Goal: Task Accomplishment & Management: Manage account settings

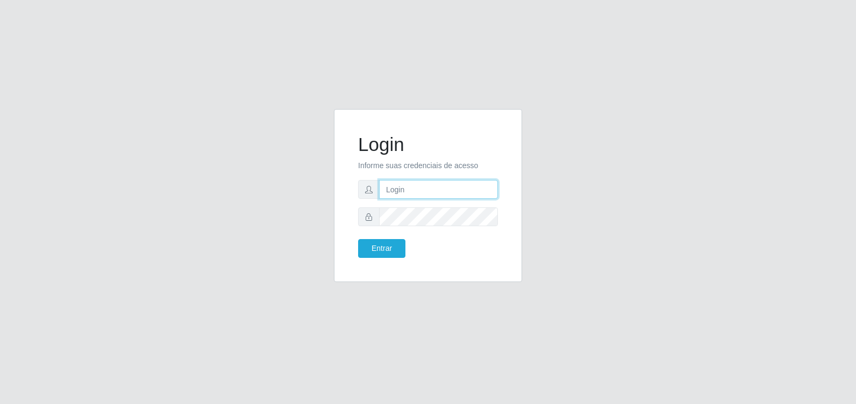
click at [413, 191] on input "text" at bounding box center [438, 189] width 119 height 19
type input "[EMAIL_ADDRESS][DOMAIN_NAME]"
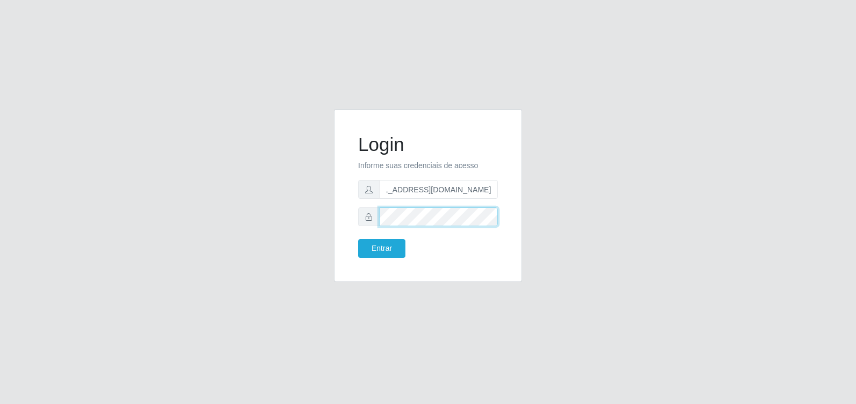
scroll to position [0, 0]
click at [379, 246] on button "Entrar" at bounding box center [381, 248] width 47 height 19
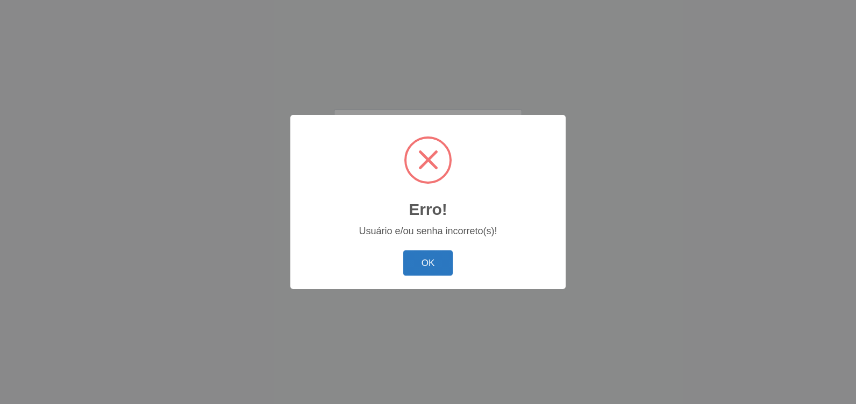
click at [418, 260] on button "OK" at bounding box center [428, 263] width 50 height 25
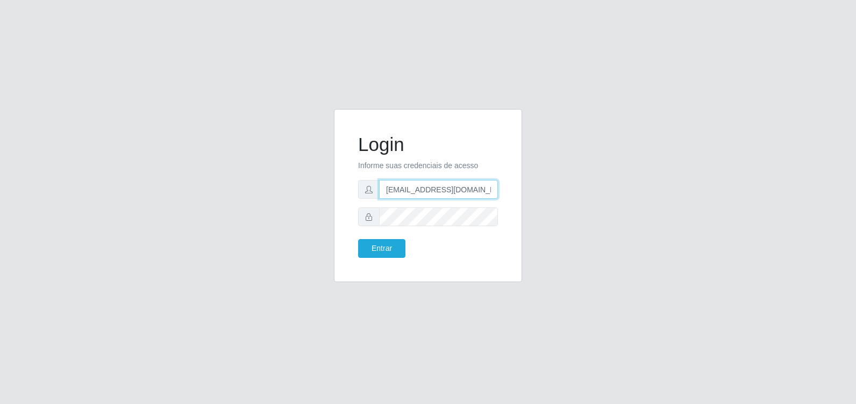
click at [488, 187] on input "[EMAIL_ADDRESS][DOMAIN_NAME]" at bounding box center [438, 189] width 119 height 19
click at [436, 189] on input "[DOMAIN_NAME]" at bounding box center [438, 189] width 119 height 19
type input "o"
click at [470, 187] on input "RIVAILDO.[PERSON_NAME]" at bounding box center [438, 189] width 119 height 19
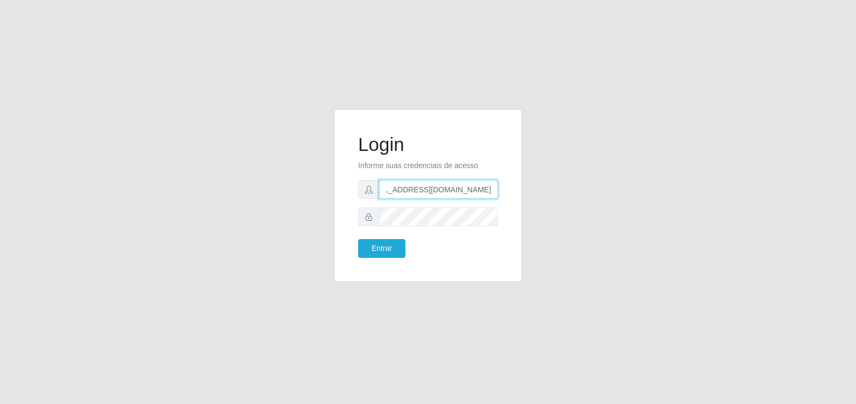
type input "[EMAIL_ADDRESS][DOMAIN_NAME]"
click at [375, 244] on button "Entrar" at bounding box center [381, 248] width 47 height 19
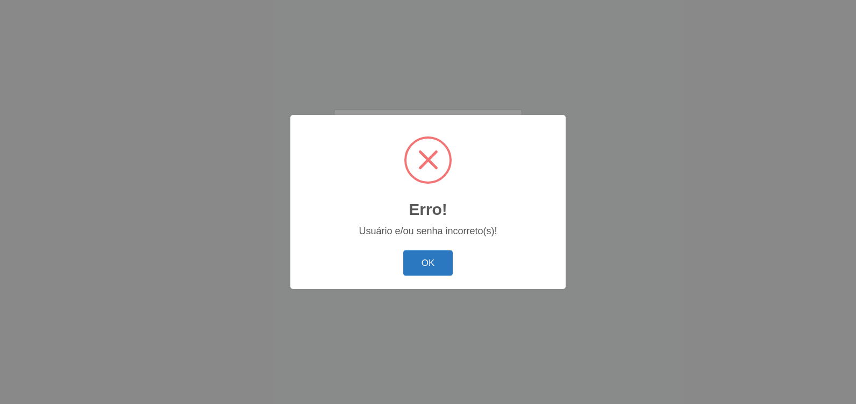
click at [431, 259] on button "OK" at bounding box center [428, 263] width 50 height 25
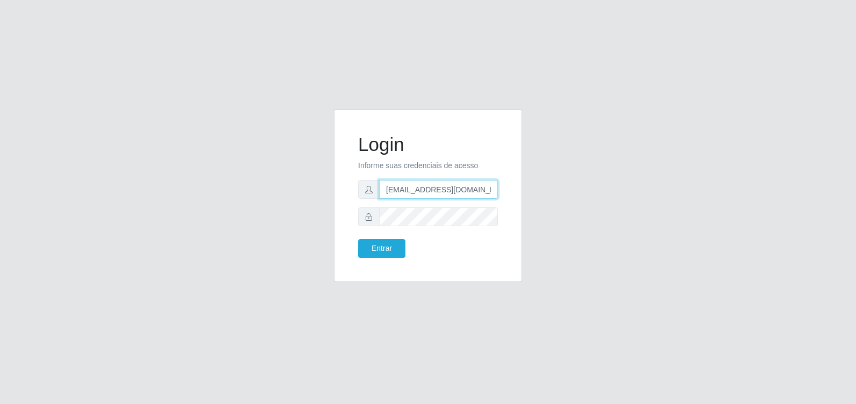
click at [461, 190] on input "[EMAIL_ADDRESS][DOMAIN_NAME]" at bounding box center [438, 189] width 119 height 19
click at [235, 239] on div "Login Informe suas credenciais de acesso [EMAIL_ADDRESS][DOMAIN_NAME] Entrar" at bounding box center [428, 202] width 613 height 186
click at [358, 239] on button "Entrar" at bounding box center [381, 248] width 47 height 19
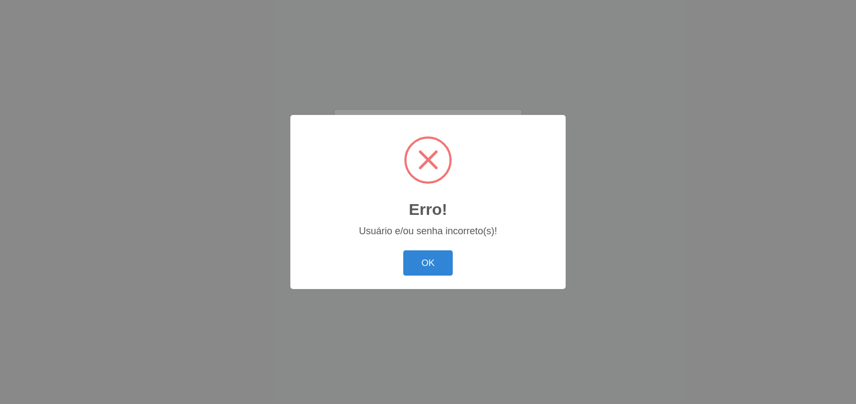
click at [403, 251] on button "OK" at bounding box center [428, 263] width 50 height 25
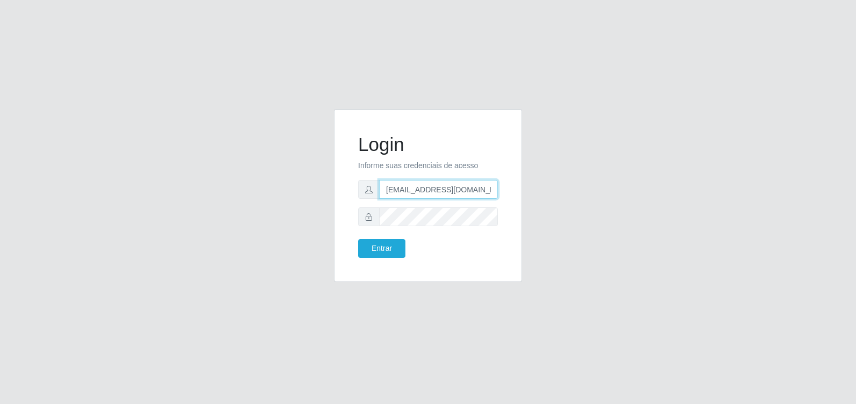
click at [409, 188] on input "[EMAIL_ADDRESS][DOMAIN_NAME]" at bounding box center [438, 189] width 119 height 19
click at [375, 238] on form "Login Informe suas credenciais de acesso [EMAIL_ADDRESS][DOMAIN_NAME] Entrar" at bounding box center [428, 195] width 140 height 125
click at [372, 238] on form "Login Informe suas credenciais de acesso [EMAIL_ADDRESS][DOMAIN_NAME] Entrar" at bounding box center [428, 195] width 140 height 125
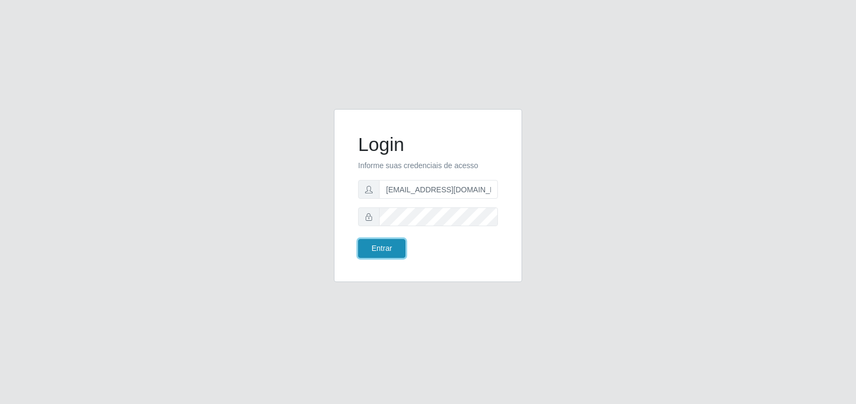
drag, startPoint x: 367, startPoint y: 241, endPoint x: 367, endPoint y: 248, distance: 6.5
click at [367, 248] on button "Entrar" at bounding box center [381, 248] width 47 height 19
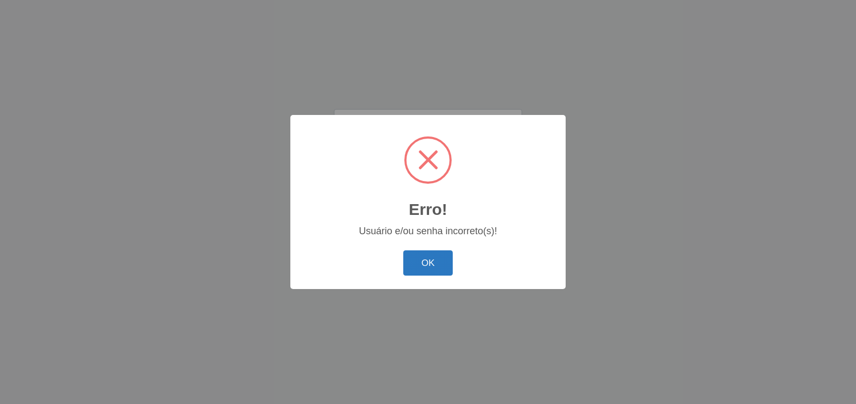
click at [444, 270] on button "OK" at bounding box center [428, 263] width 50 height 25
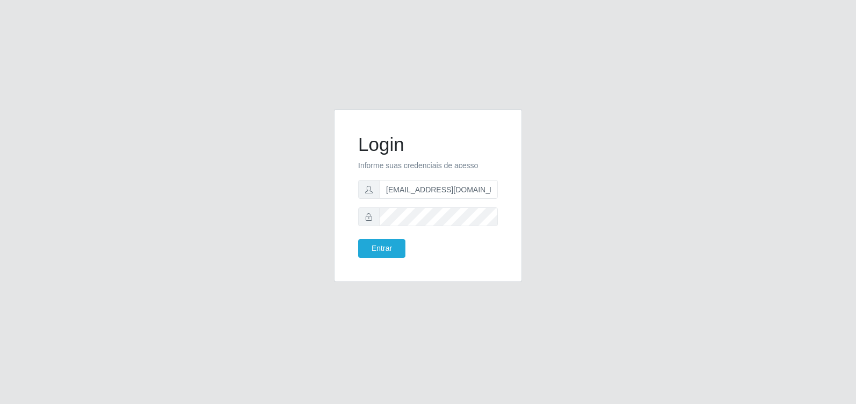
click at [477, 180] on form "Login Informe suas credenciais de acesso [EMAIL_ADDRESS][DOMAIN_NAME] Entrar" at bounding box center [428, 195] width 140 height 125
click at [467, 185] on input "[EMAIL_ADDRESS][DOMAIN_NAME]" at bounding box center [438, 189] width 119 height 19
type input "[EMAIL_ADDRESS][DOMAIN_NAME]"
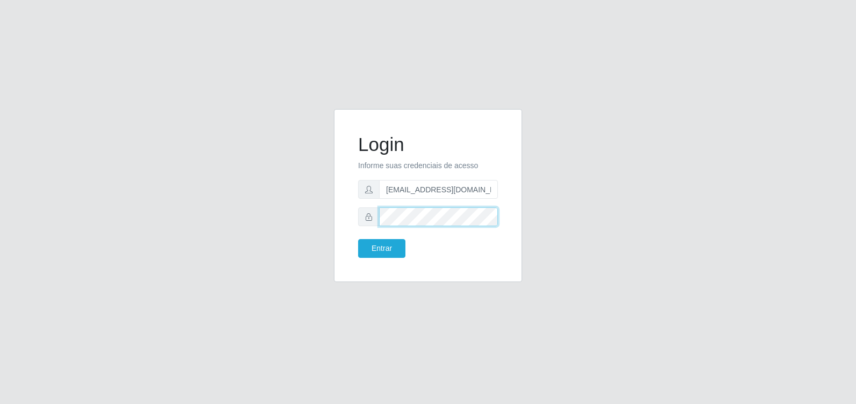
click at [261, 179] on div "Login Informe suas credenciais de acesso [EMAIL_ADDRESS][DOMAIN_NAME] Entrar" at bounding box center [428, 202] width 613 height 186
click at [358, 239] on button "Entrar" at bounding box center [381, 248] width 47 height 19
click at [392, 248] on body "Login Informe suas credenciais de acesso [EMAIL_ADDRESS][DOMAIN_NAME] Entrar" at bounding box center [428, 202] width 856 height 404
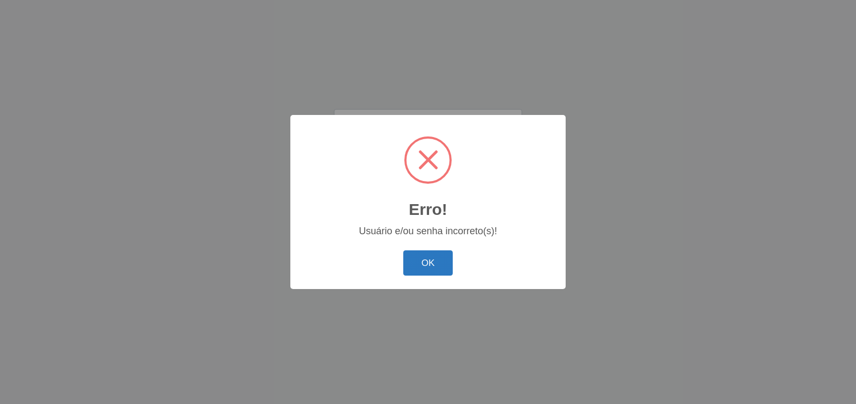
click at [413, 263] on button "OK" at bounding box center [428, 263] width 50 height 25
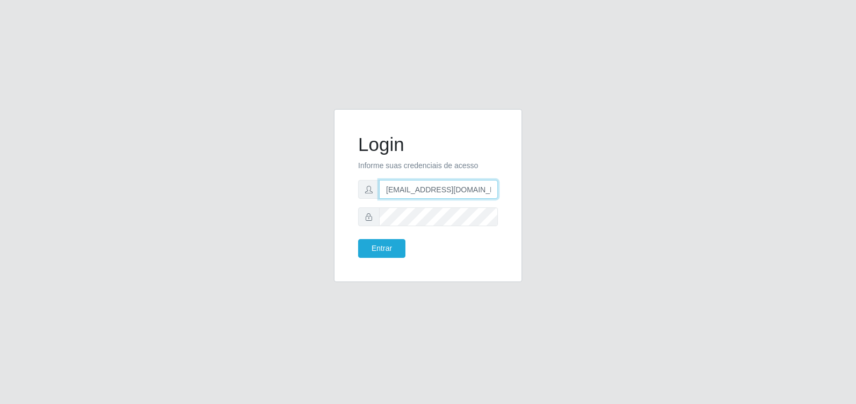
click at [455, 191] on input "[EMAIL_ADDRESS][DOMAIN_NAME]" at bounding box center [438, 189] width 119 height 19
click at [424, 184] on input "text" at bounding box center [438, 189] width 119 height 19
click at [448, 186] on input "[PERSON_NAME][EMAIL_ADDRESS][PERSON_NAME][DOMAIN_NAME]" at bounding box center [438, 189] width 119 height 19
type input "r"
type input "rivaildoalexan"
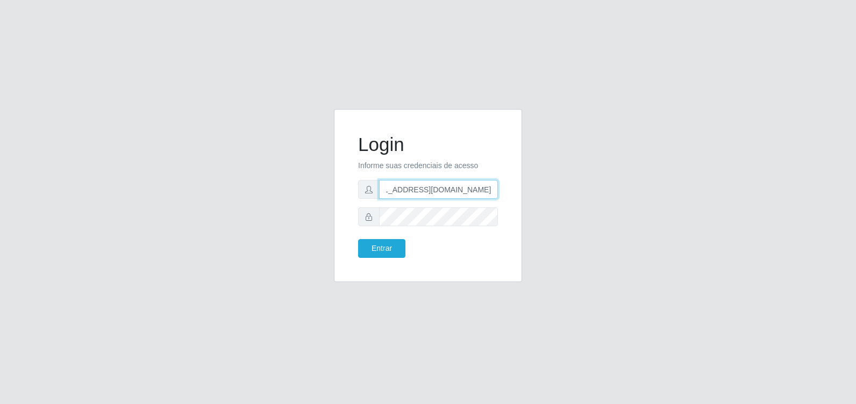
scroll to position [0, 27]
type input "[EMAIL_ADDRESS][DOMAIN_NAME]"
click at [358, 239] on button "Entrar" at bounding box center [381, 248] width 47 height 19
